Goal: Task Accomplishment & Management: Use online tool/utility

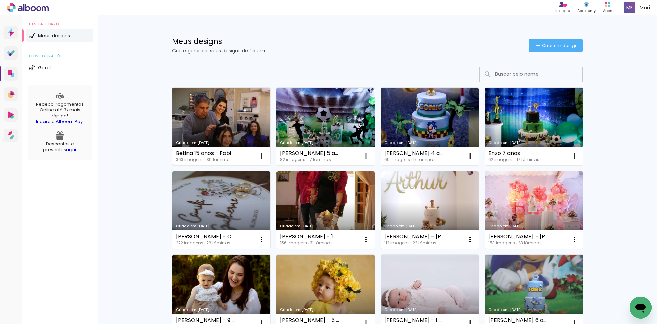
click at [238, 118] on link "Criado em [DATE]" at bounding box center [222, 126] width 98 height 77
click at [262, 153] on iron-icon at bounding box center [262, 156] width 8 height 8
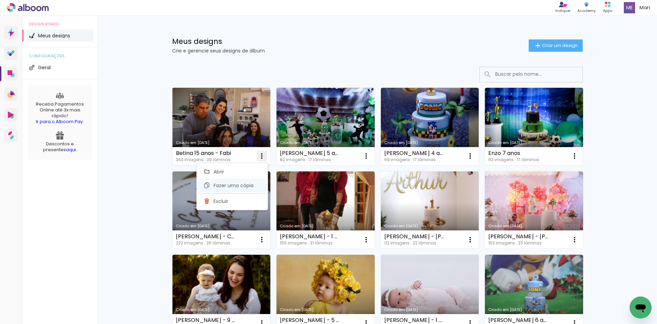
click at [233, 183] on span "Fazer uma cópia" at bounding box center [234, 185] width 40 height 5
type input "Cópia de Betina 15 anos - Fabi"
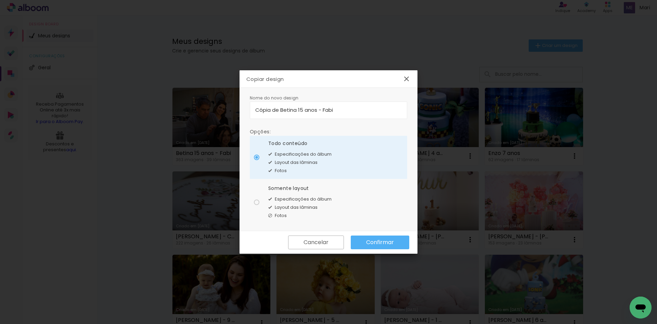
click at [0, 0] on slot "Confirmar" at bounding box center [0, 0] width 0 height 0
